Goal: Navigation & Orientation: Find specific page/section

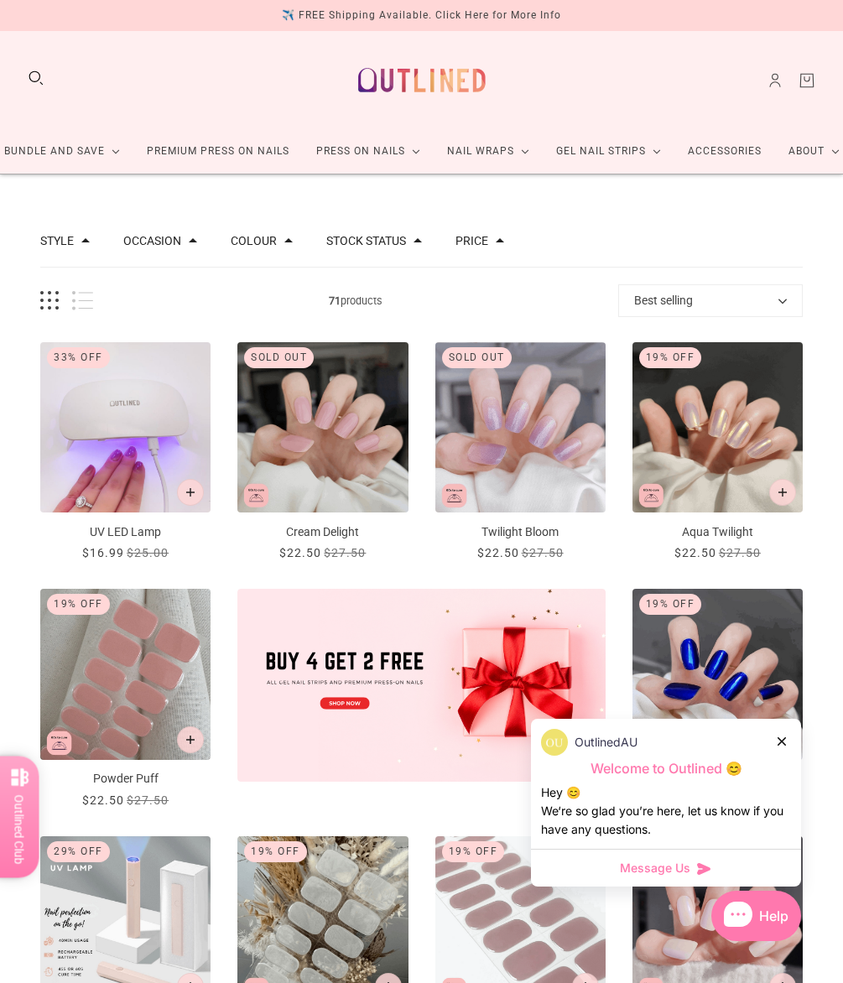
click at [779, 740] on icon at bounding box center [782, 742] width 8 height 8
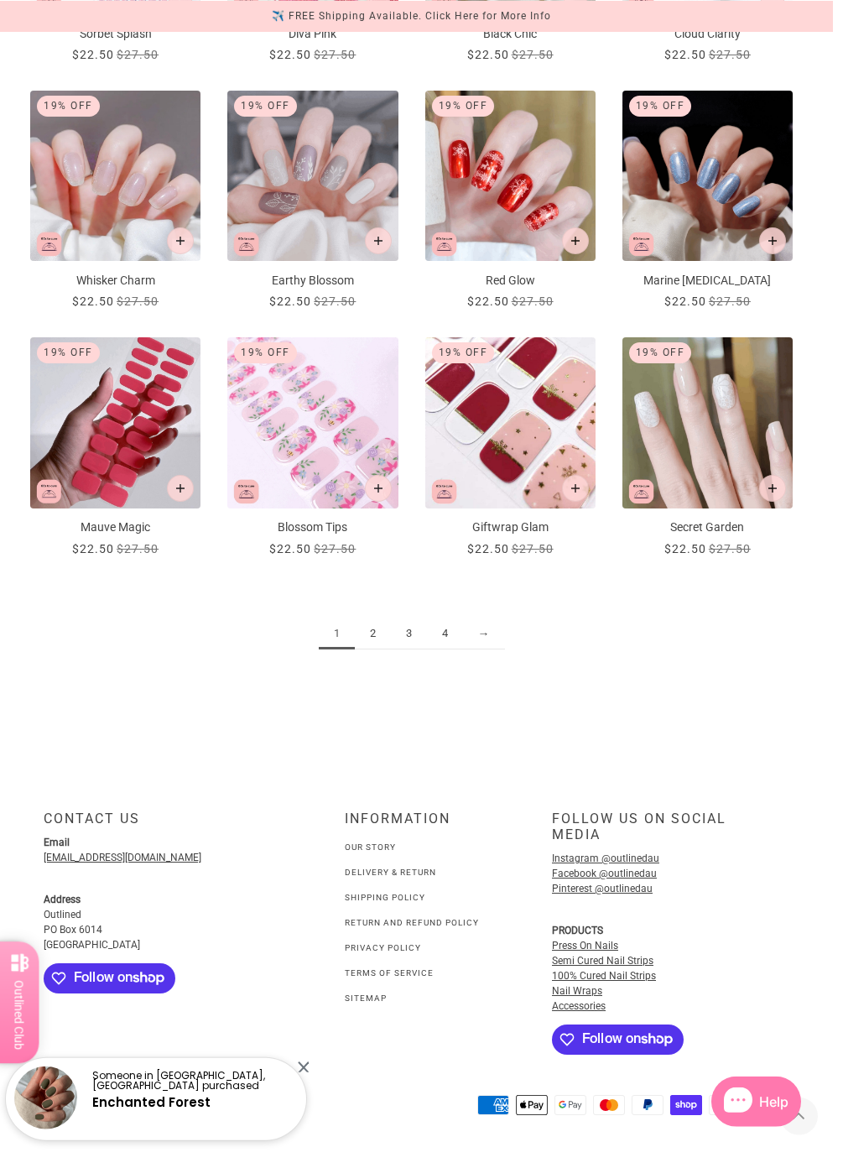
scroll to position [1266, 25]
click at [362, 618] on link "2" at bounding box center [373, 633] width 36 height 31
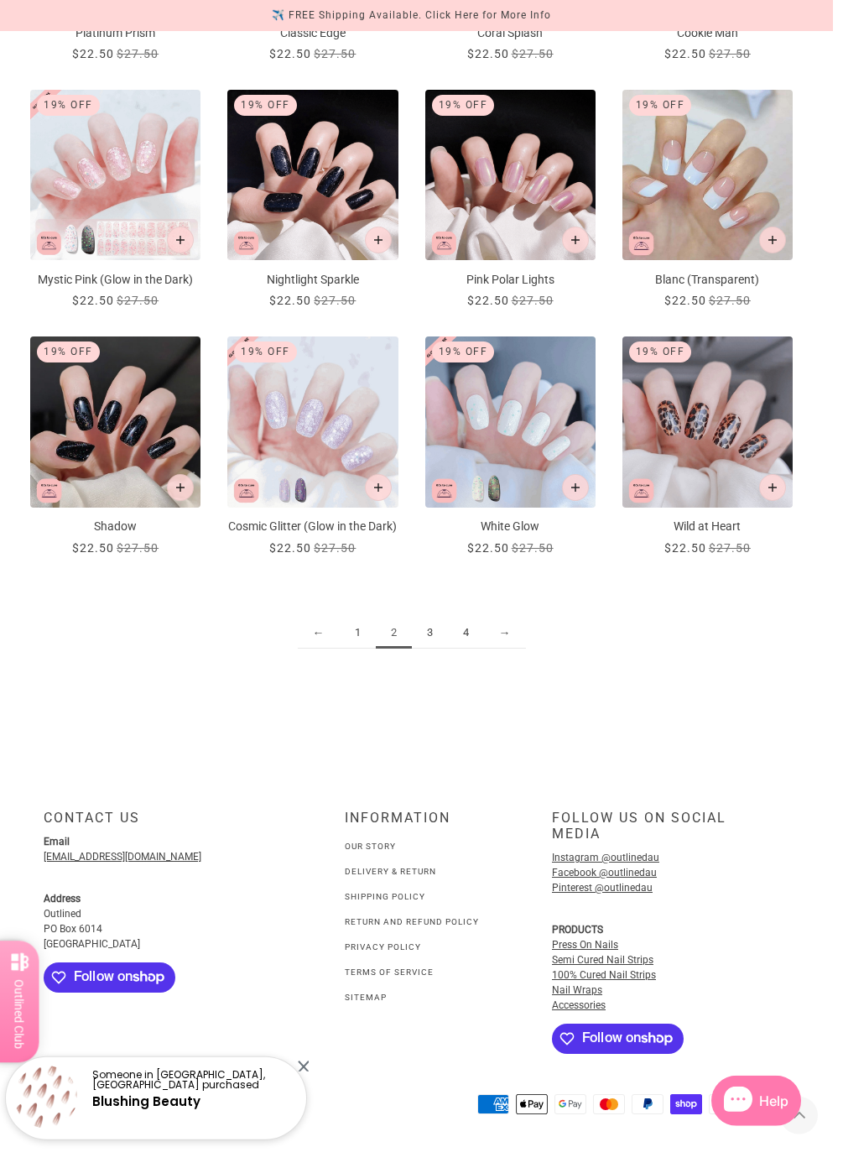
scroll to position [1284, 25]
click at [461, 618] on link "4" at bounding box center [466, 633] width 36 height 31
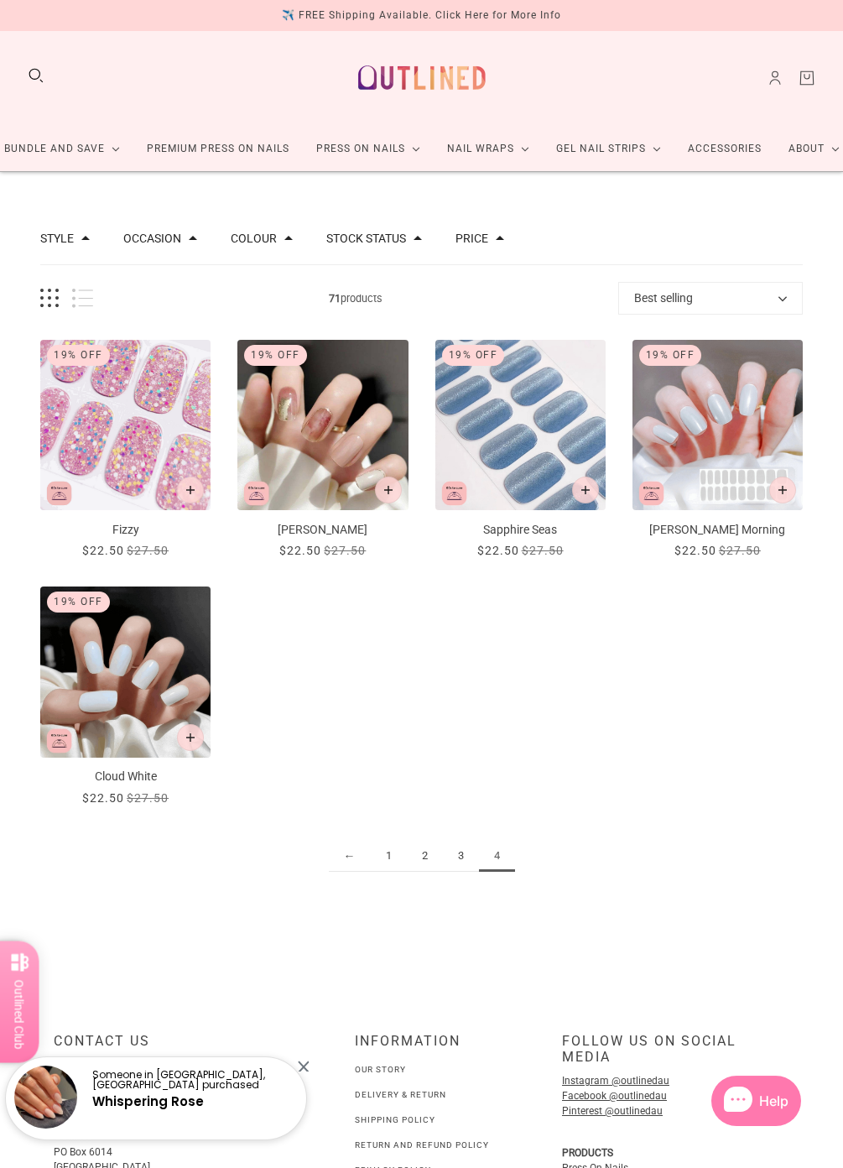
scroll to position [3, 0]
click at [215, 151] on link "Premium Press On Nails" at bounding box center [217, 149] width 169 height 44
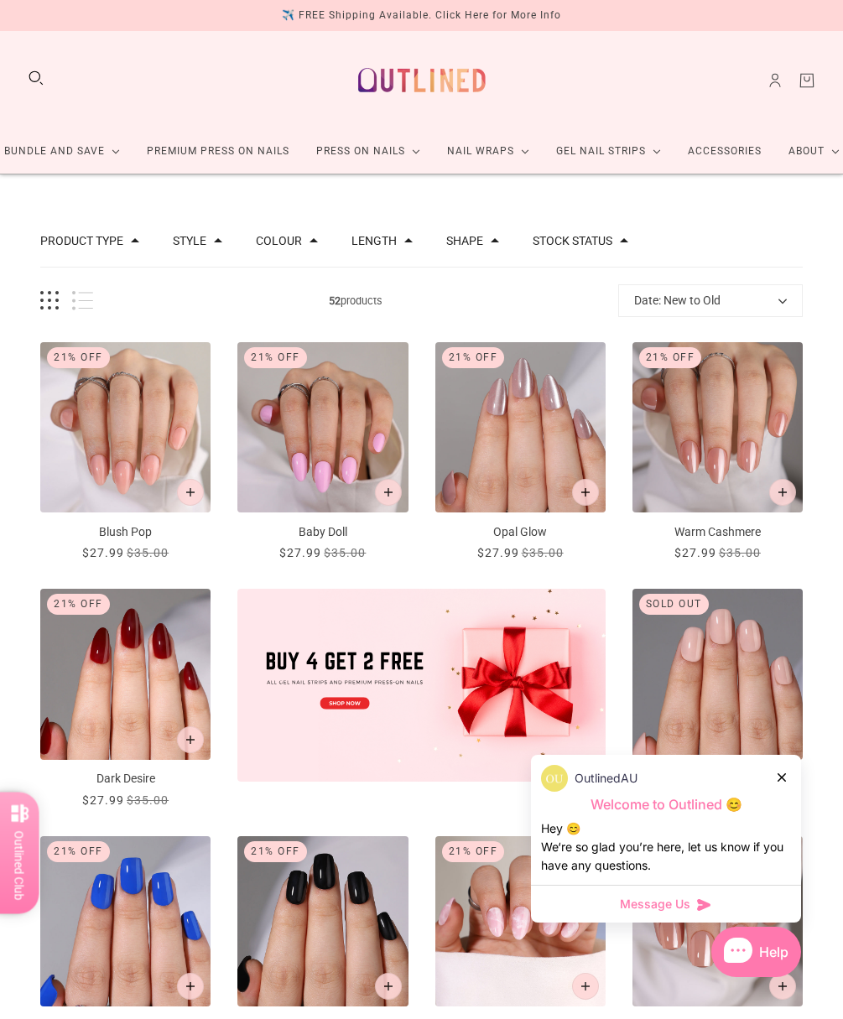
click at [780, 797] on p "Welcome to Outlined 😊" at bounding box center [666, 805] width 250 height 18
click at [784, 774] on icon at bounding box center [782, 778] width 8 height 8
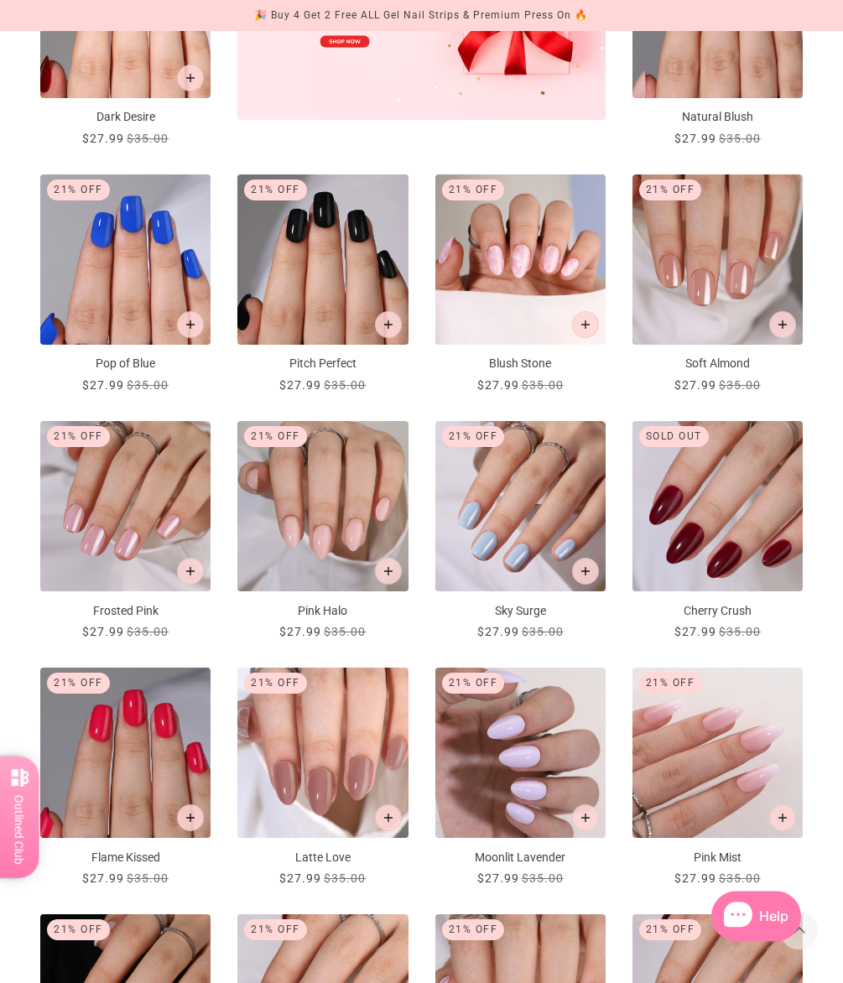
scroll to position [655, 0]
